Goal: Transaction & Acquisition: Purchase product/service

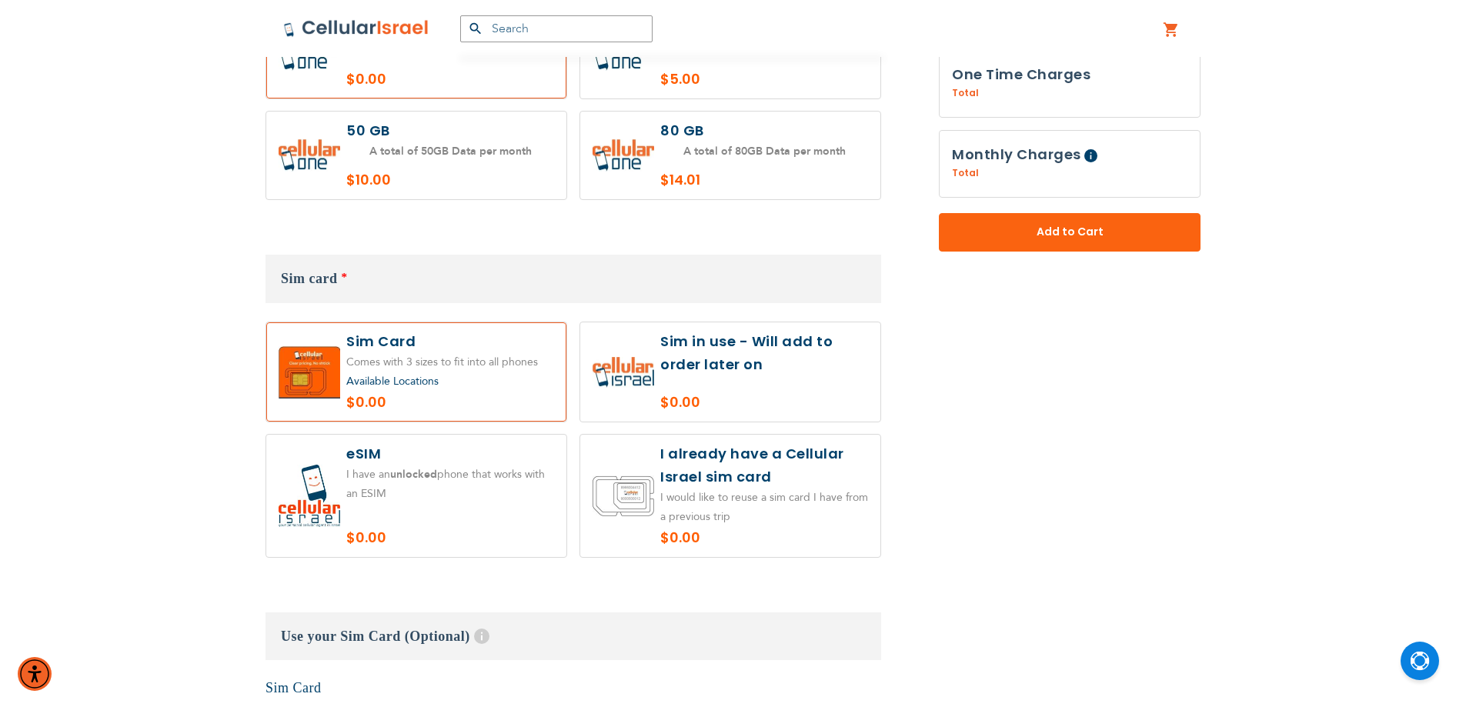
scroll to position [1410, 0]
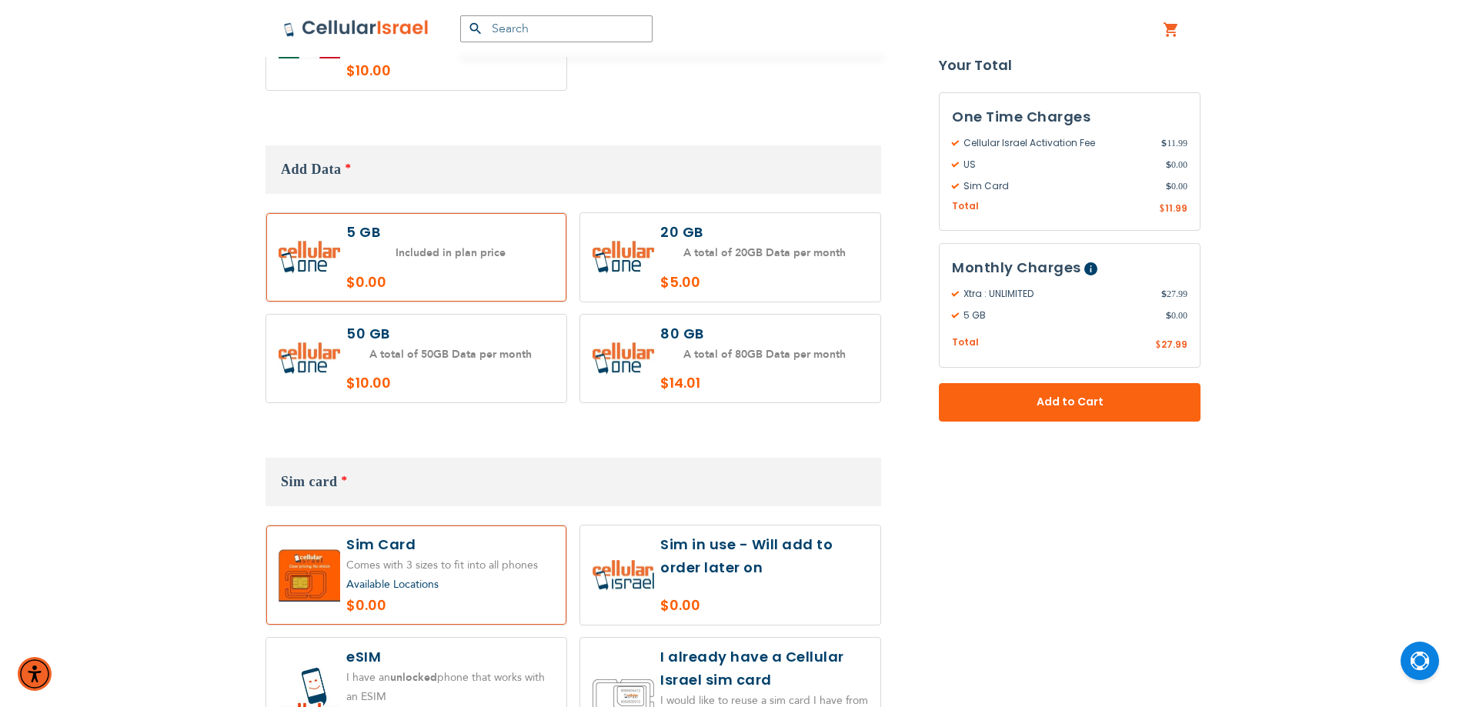
click at [703, 235] on label at bounding box center [730, 257] width 300 height 88
radio input "true"
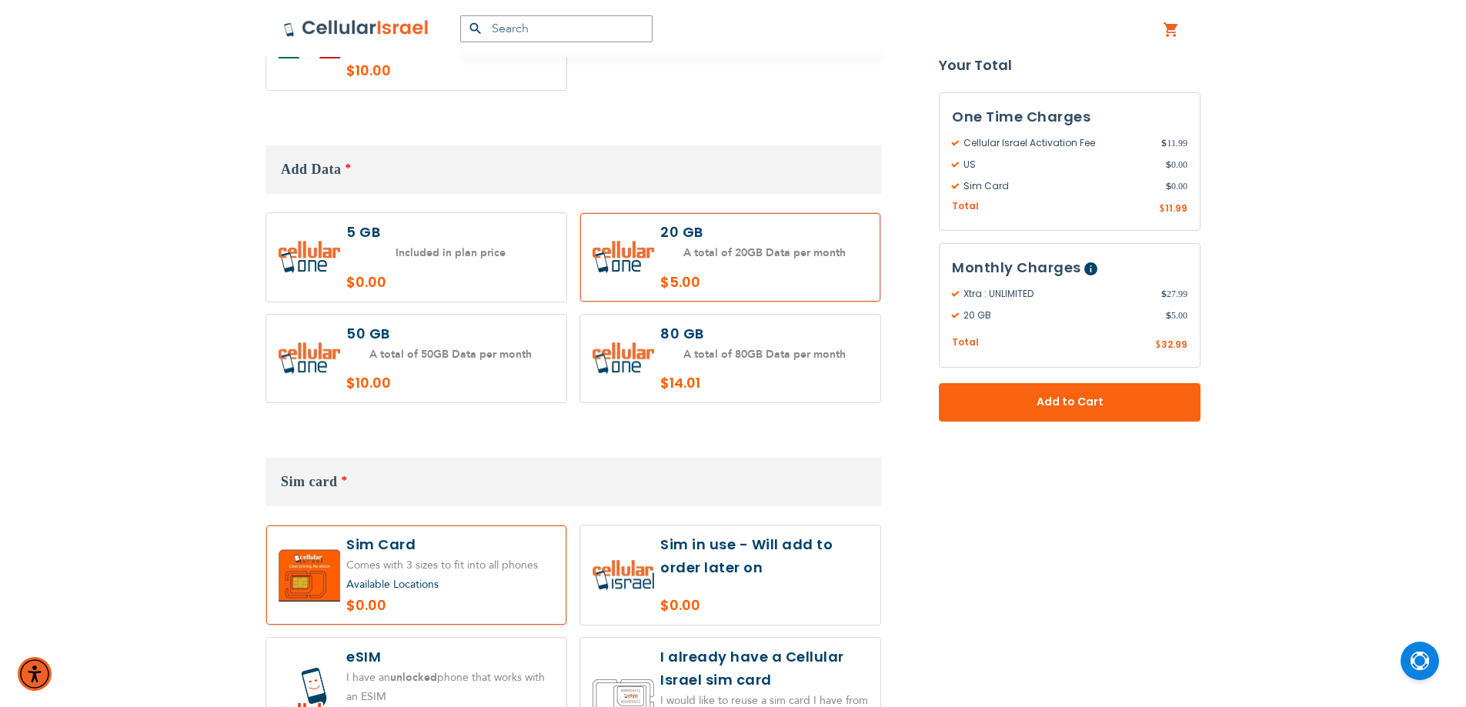
click at [427, 342] on label at bounding box center [416, 359] width 300 height 88
radio input "true"
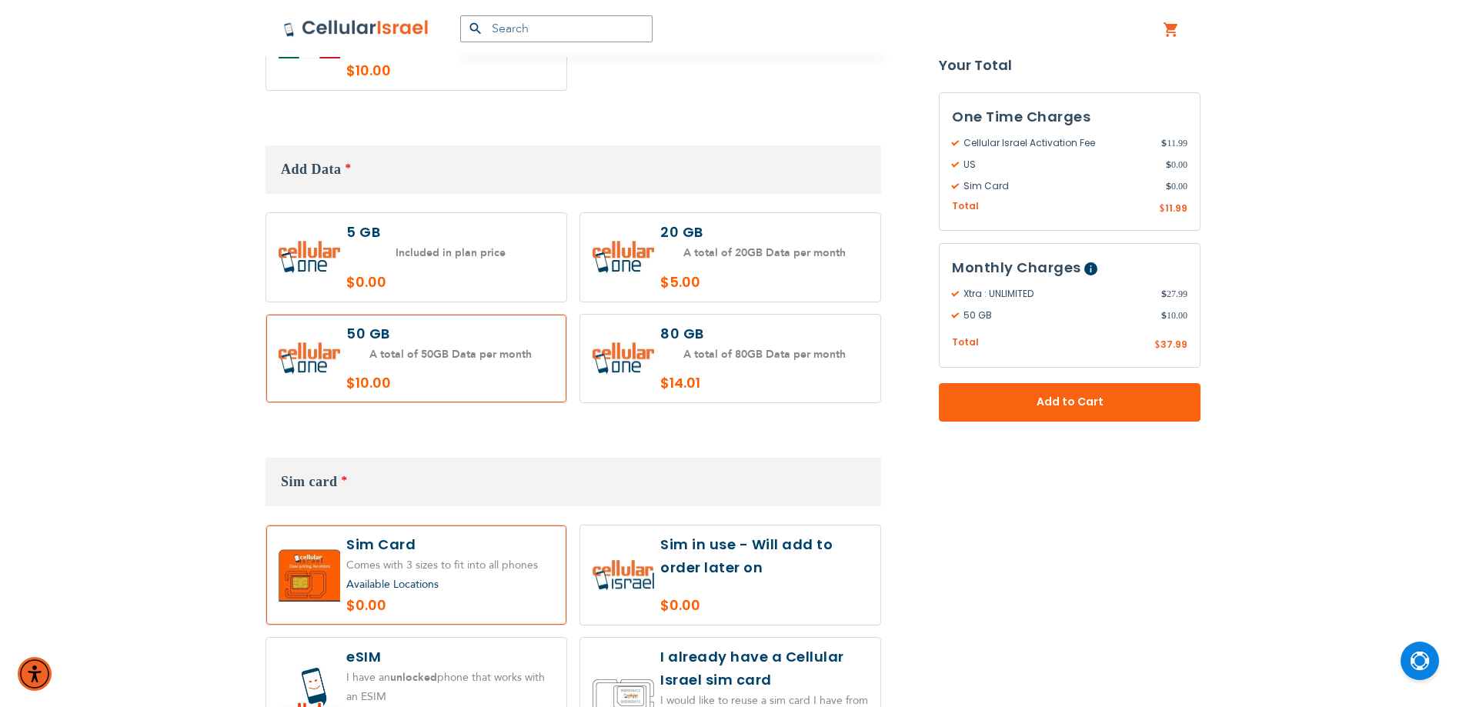
click at [616, 332] on label at bounding box center [730, 359] width 300 height 88
radio input "true"
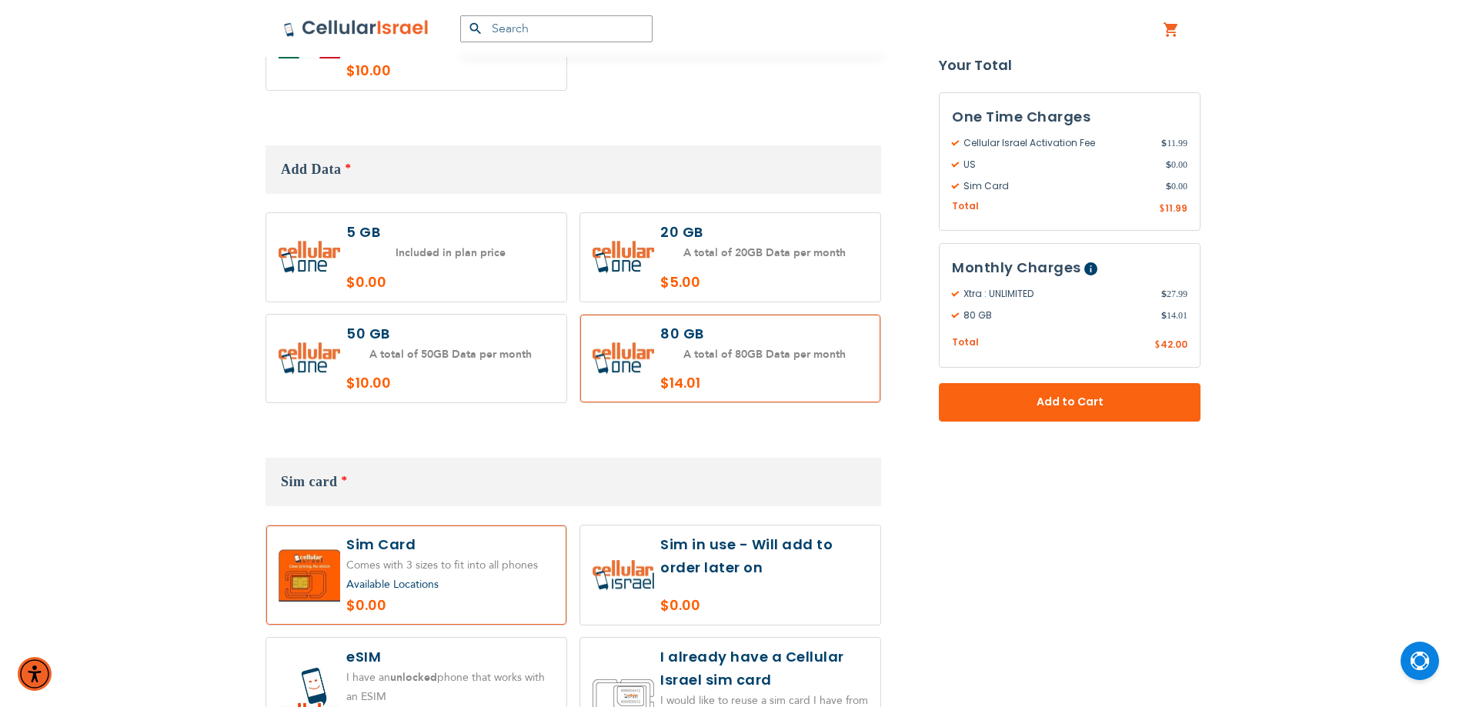
click at [642, 213] on label at bounding box center [730, 257] width 300 height 88
radio input "true"
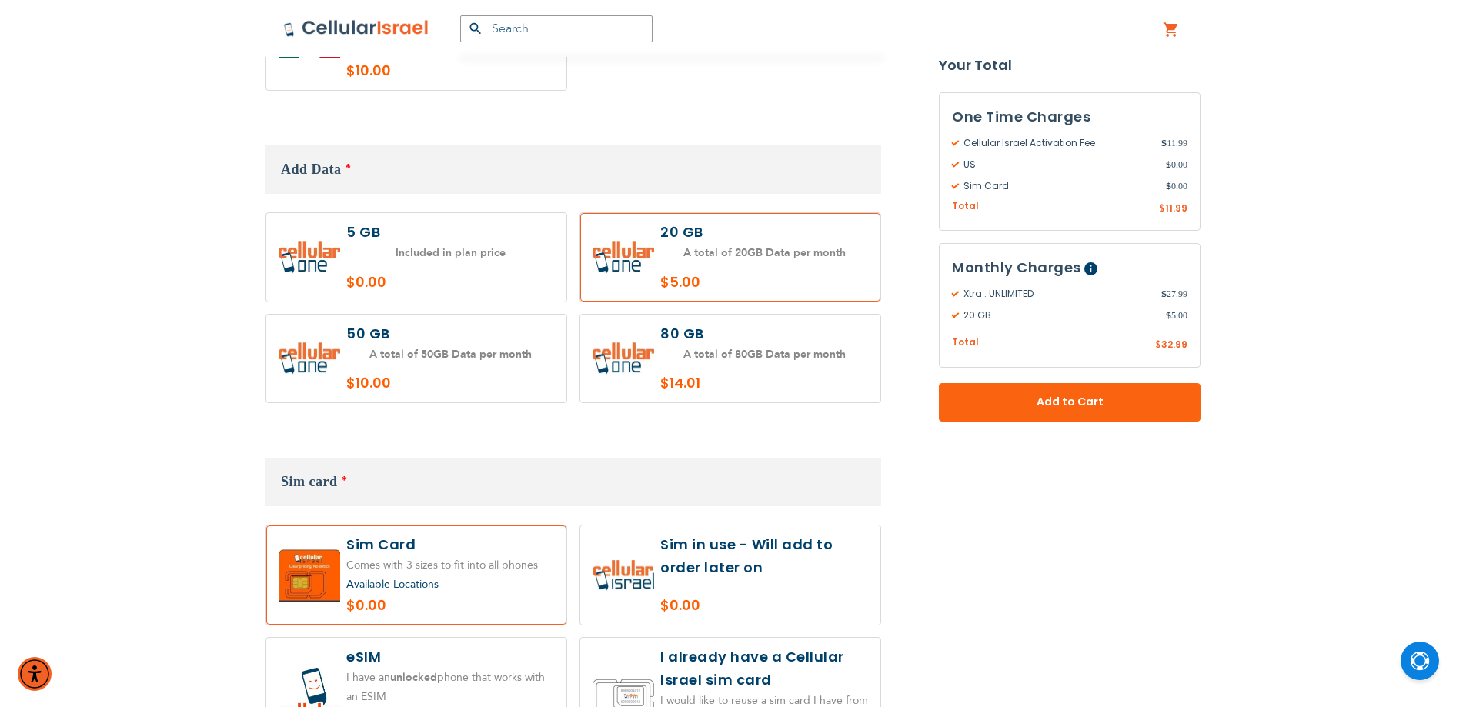
click at [662, 345] on label at bounding box center [730, 359] width 300 height 88
radio input "true"
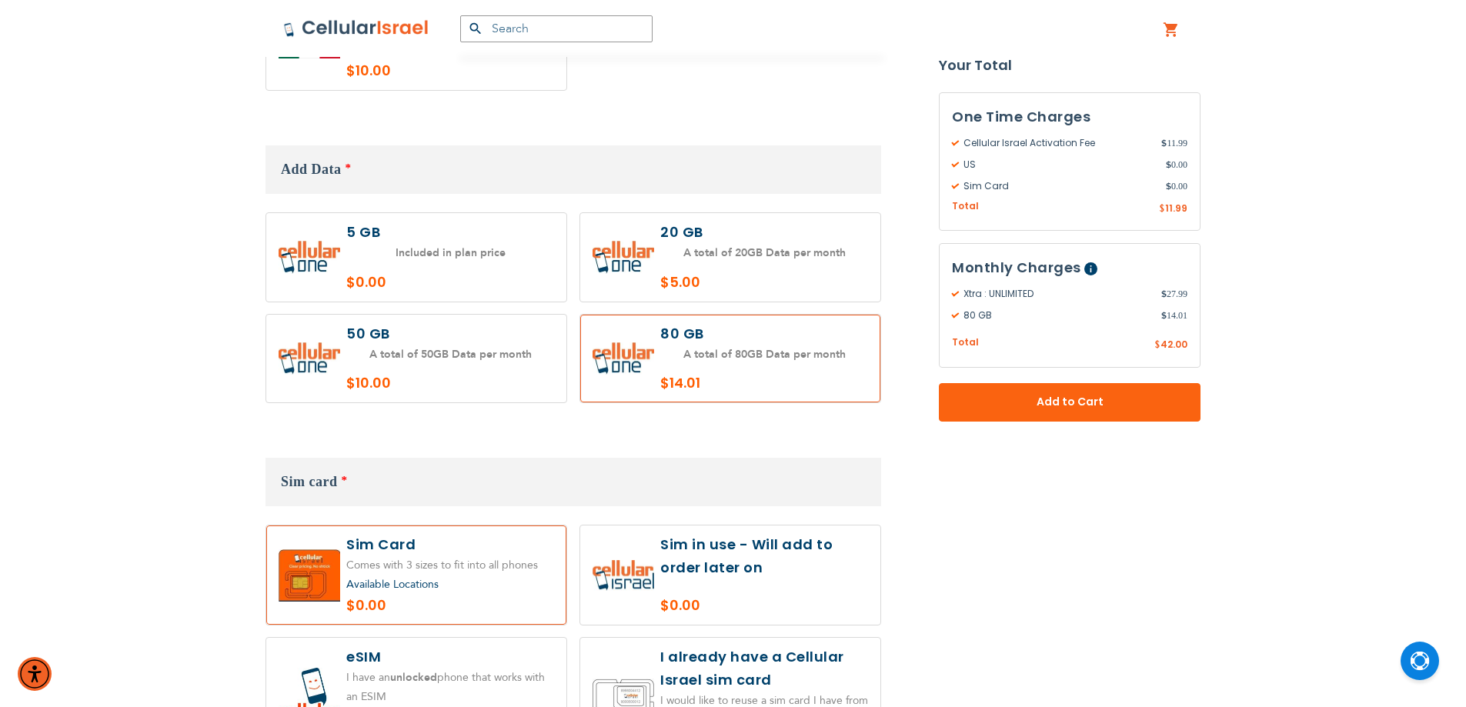
click at [663, 225] on label at bounding box center [730, 257] width 300 height 88
radio input "true"
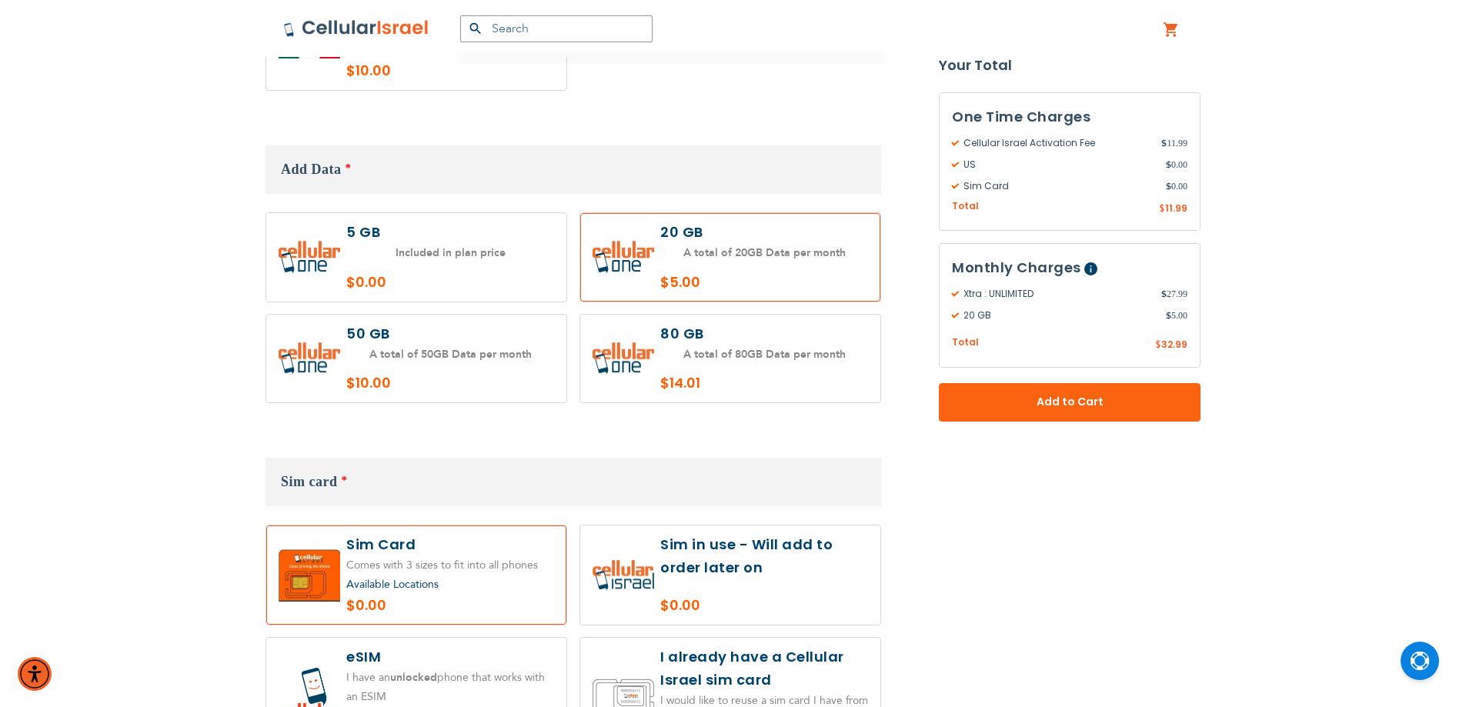
click at [546, 350] on label at bounding box center [416, 359] width 300 height 88
radio input "true"
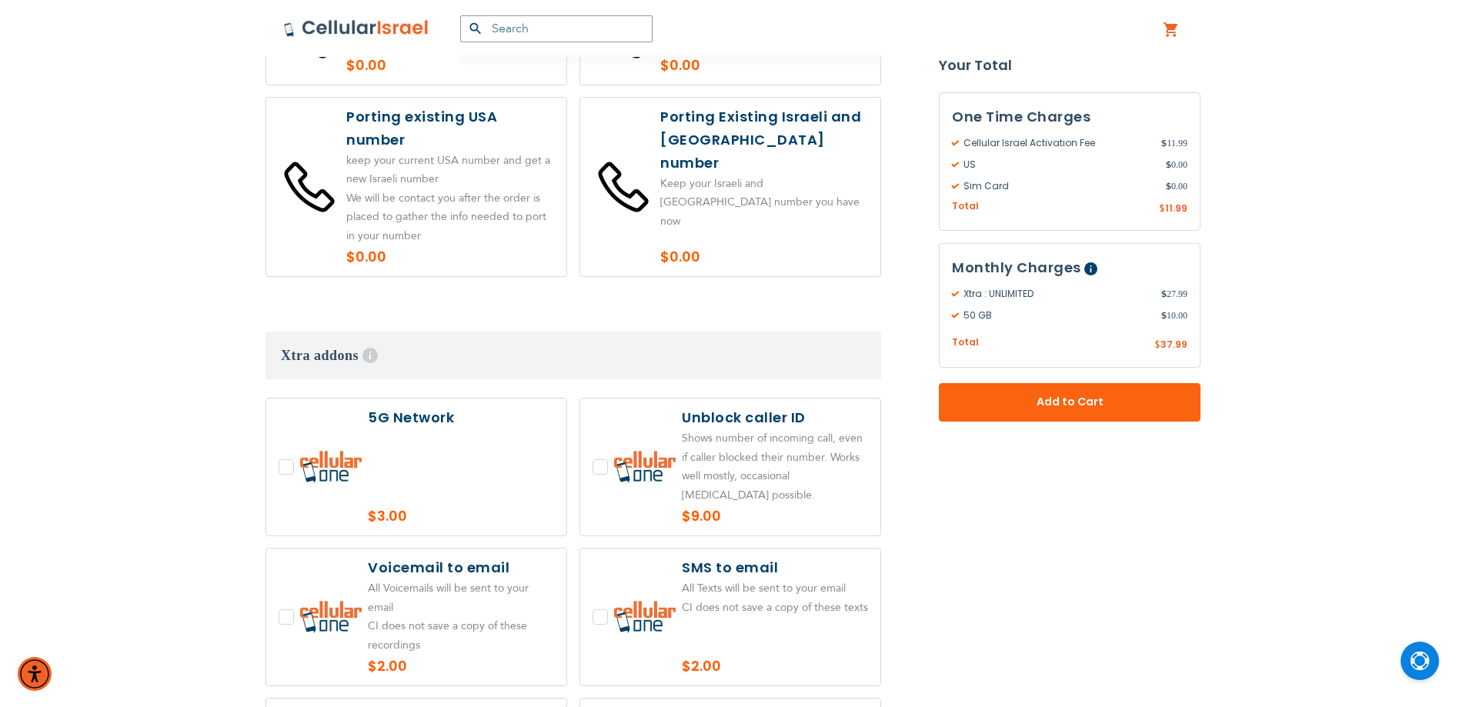
scroll to position [3206, 0]
